Goal: Transaction & Acquisition: Purchase product/service

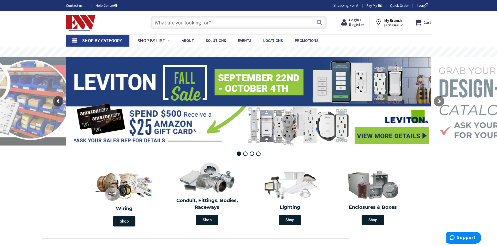
click at [269, 42] on span "Locations" at bounding box center [273, 40] width 20 height 5
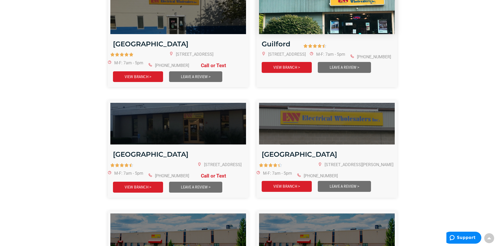
scroll to position [365, 0]
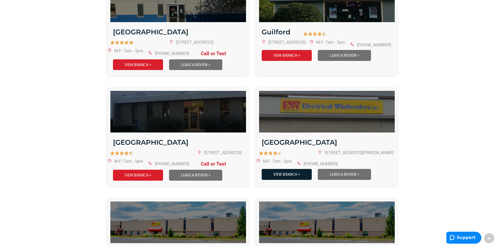
click at [284, 169] on link "VIEW BRANCH >" at bounding box center [286, 174] width 50 height 11
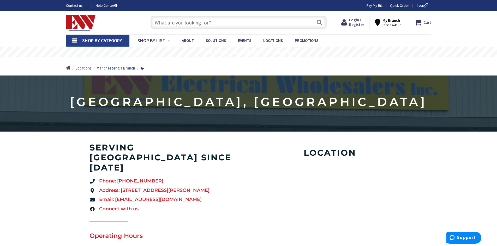
click at [76, 40] on link "Shop By Category" at bounding box center [97, 41] width 63 height 12
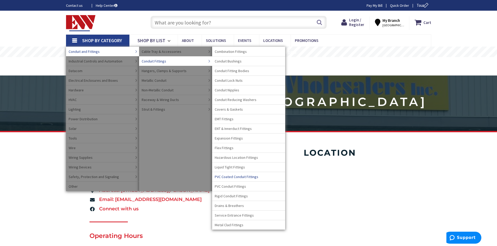
click at [243, 177] on span "PVC Coated Conduit Fittings" at bounding box center [237, 176] width 44 height 5
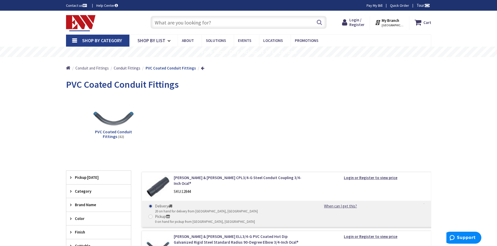
click at [93, 69] on span "Conduit and Fittings" at bounding box center [91, 68] width 33 height 5
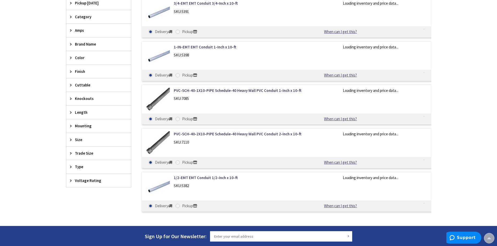
scroll to position [209, 0]
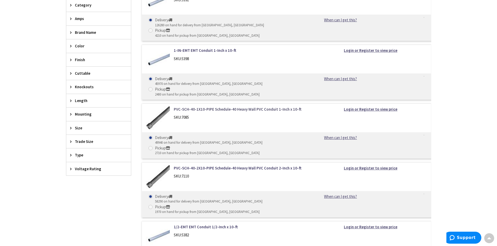
click at [214, 107] on link "PVC-SCH-40-1X10-PIPE Schedule-40 Heavy Wall PVC Conduit 1-Inch x 10-ft" at bounding box center [240, 109] width 133 height 5
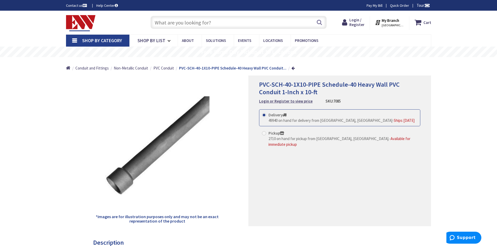
click at [263, 115] on span at bounding box center [264, 115] width 4 height 4
click at [263, 115] on input "Delivery 49940 on hand for delivery from Middletown, CT - Ships Today" at bounding box center [264, 114] width 3 height 3
click at [275, 162] on div "PVC-SCH-40-1X10-PIPE Schedule-40 Heavy Wall PVC Conduit 1-Inch x 10-ft Login or…" at bounding box center [339, 151] width 182 height 151
click at [276, 162] on div "PVC-SCH-40-1X10-PIPE Schedule-40 Heavy Wall PVC Conduit 1-Inch x 10-ft Login or…" at bounding box center [339, 151] width 182 height 151
click at [276, 163] on div "PVC-SCH-40-1X10-PIPE Schedule-40 Heavy Wall PVC Conduit 1-Inch x 10-ft Login or…" at bounding box center [339, 151] width 182 height 151
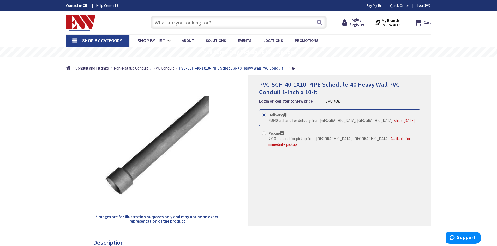
click at [276, 163] on div "PVC-SCH-40-1X10-PIPE Schedule-40 Heavy Wall PVC Conduit 1-Inch x 10-ft Login or…" at bounding box center [339, 151] width 182 height 151
click at [275, 163] on div "PVC-SCH-40-1X10-PIPE Schedule-40 Heavy Wall PVC Conduit 1-Inch x 10-ft Login or…" at bounding box center [339, 151] width 182 height 151
click at [274, 163] on div "PVC-SCH-40-1X10-PIPE Schedule-40 Heavy Wall PVC Conduit 1-Inch x 10-ft Login or…" at bounding box center [339, 151] width 182 height 151
click at [273, 163] on div "PVC-SCH-40-1X10-PIPE Schedule-40 Heavy Wall PVC Conduit 1-Inch x 10-ft Login or…" at bounding box center [339, 151] width 182 height 151
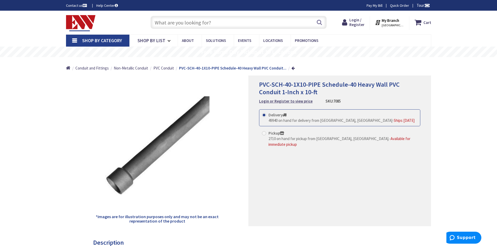
click at [273, 163] on div "PVC-SCH-40-1X10-PIPE Schedule-40 Heavy Wall PVC Conduit 1-Inch x 10-ft Login or…" at bounding box center [339, 151] width 182 height 151
click at [272, 165] on div "PVC-SCH-40-1X10-PIPE Schedule-40 Heavy Wall PVC Conduit 1-Inch x 10-ft Login or…" at bounding box center [339, 151] width 182 height 151
click at [263, 134] on span at bounding box center [264, 133] width 4 height 4
click at [263, 134] on input "Pickup 2710 on hand for pickup from Norwich, CT. - Available for immediate pick…" at bounding box center [264, 133] width 3 height 3
radio input "true"
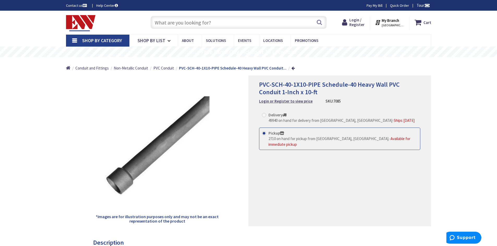
click at [263, 134] on span at bounding box center [264, 133] width 4 height 4
click at [263, 134] on input "Pickup 2710 on hand for pickup from Norwich, CT. - Available for immediate pick…" at bounding box center [264, 133] width 3 height 3
click at [263, 115] on span at bounding box center [264, 115] width 4 height 4
click at [263, 115] on input "Delivery 49940 on hand for delivery from Middletown, CT - Ships Today" at bounding box center [264, 114] width 3 height 3
radio input "true"
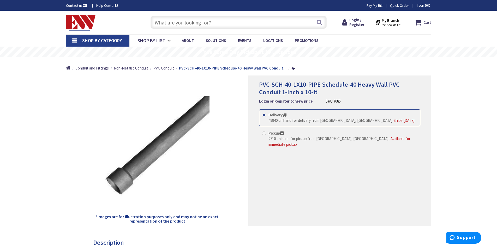
drag, startPoint x: 301, startPoint y: 121, endPoint x: 291, endPoint y: 148, distance: 28.8
click at [291, 148] on div "Delivery 49940 on hand for delivery from Middletown, CT - Ships Today Pickup 27…" at bounding box center [339, 134] width 161 height 51
click at [274, 41] on span "Locations" at bounding box center [273, 40] width 20 height 5
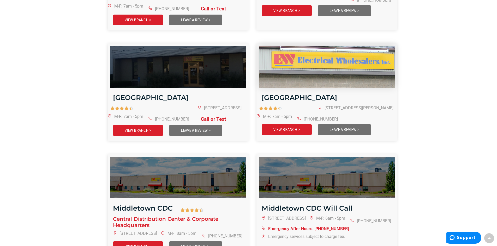
scroll to position [417, 0]
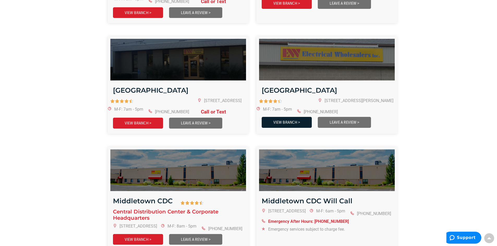
click at [292, 117] on link "VIEW BRANCH >" at bounding box center [286, 122] width 50 height 11
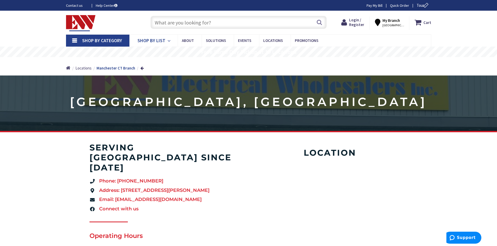
click at [151, 42] on span "Shop By List" at bounding box center [151, 41] width 28 height 6
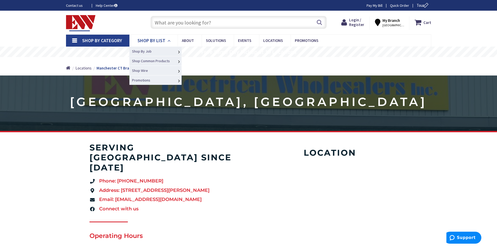
click at [151, 41] on span "Shop By List" at bounding box center [151, 41] width 28 height 6
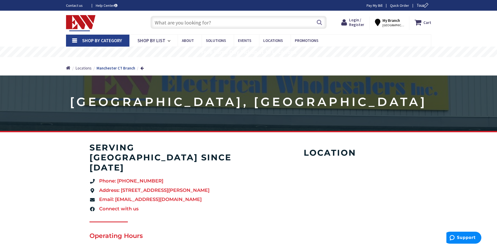
click at [106, 42] on span "Shop By Category" at bounding box center [102, 41] width 40 height 6
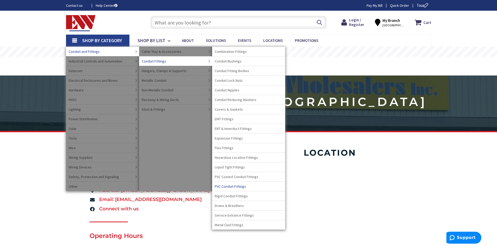
click at [231, 187] on span "PVC Conduit Fittings" at bounding box center [230, 186] width 31 height 5
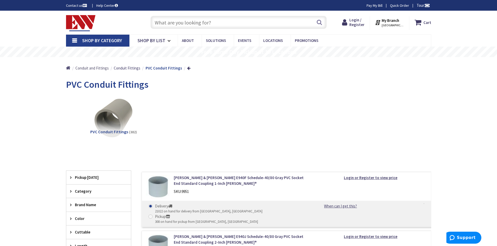
click at [89, 68] on span "Conduit and Fittings" at bounding box center [91, 68] width 33 height 5
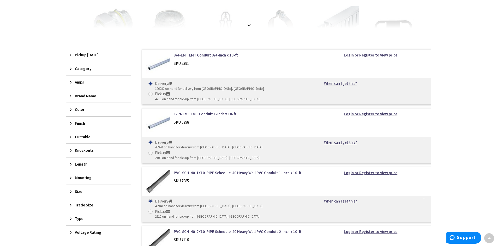
scroll to position [156, 0]
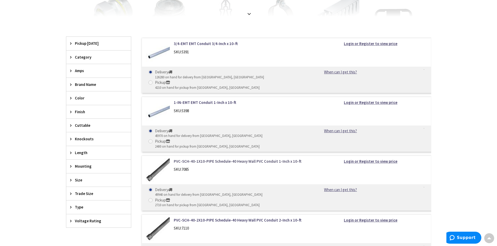
click at [215, 159] on link "PVC-SCH-40-1X10-PIPE Schedule-40 Heavy Wall PVC Conduit 1-Inch x 10-ft" at bounding box center [240, 161] width 133 height 5
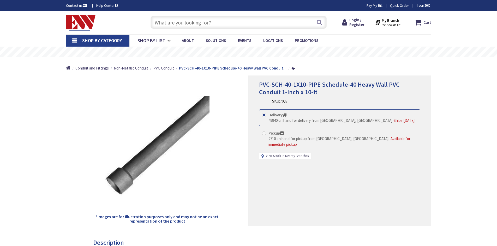
click at [294, 154] on link "View Stock in Nearby Branches" at bounding box center [287, 156] width 43 height 5
